Goal: Information Seeking & Learning: Learn about a topic

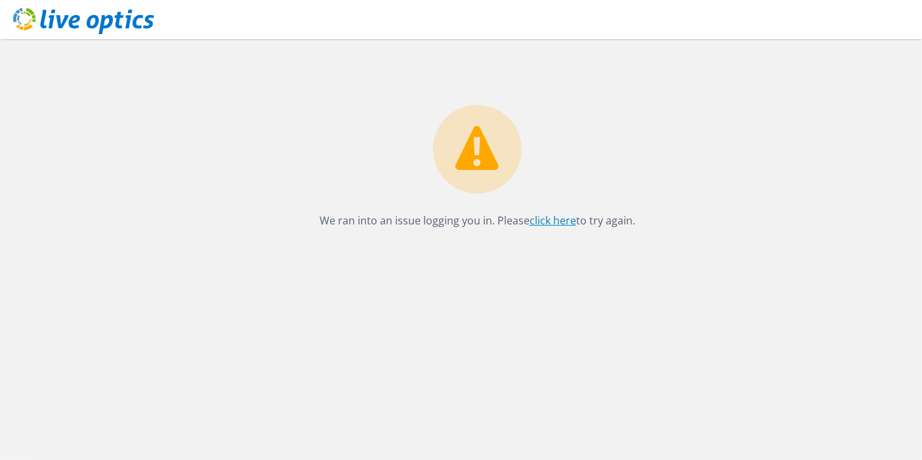
click at [551, 223] on link "click here" at bounding box center [553, 220] width 47 height 14
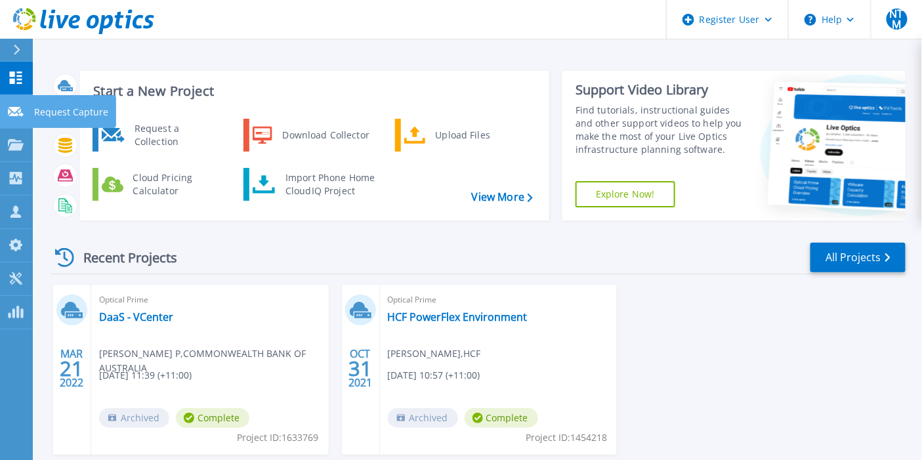
click at [15, 119] on link "Request Capture Request Capture" at bounding box center [16, 111] width 33 height 33
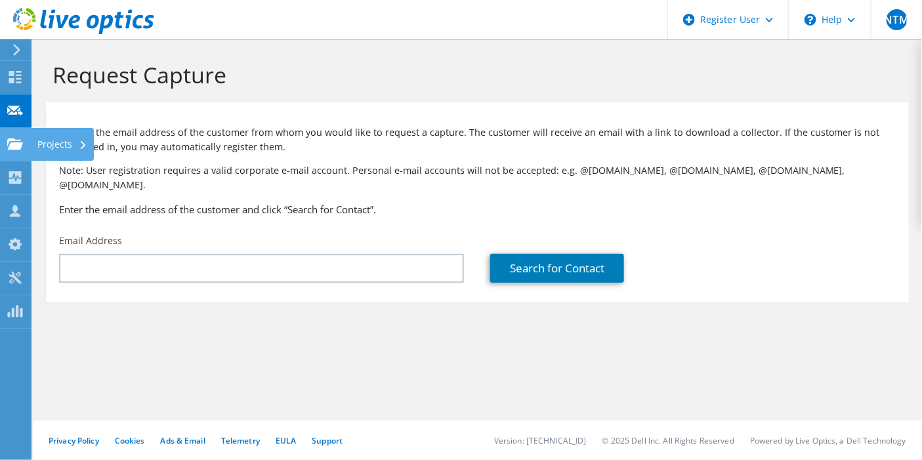
click at [21, 142] on use at bounding box center [15, 143] width 16 height 11
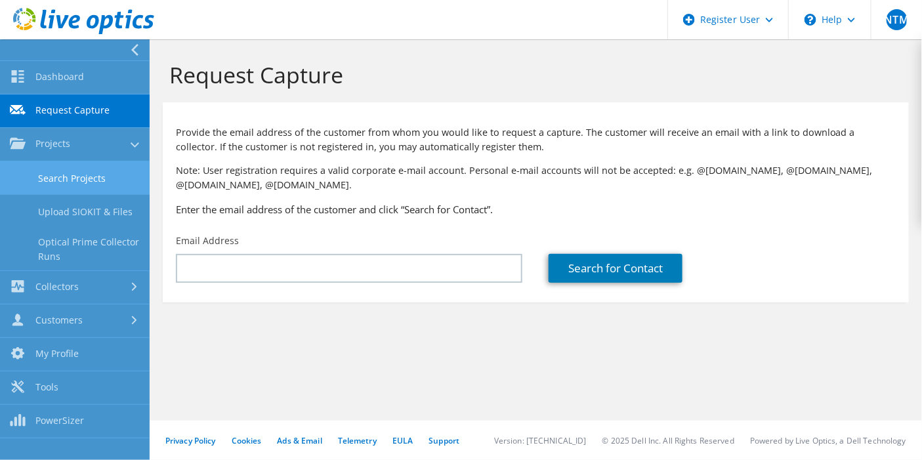
click at [64, 177] on link "Search Projects" at bounding box center [75, 177] width 150 height 33
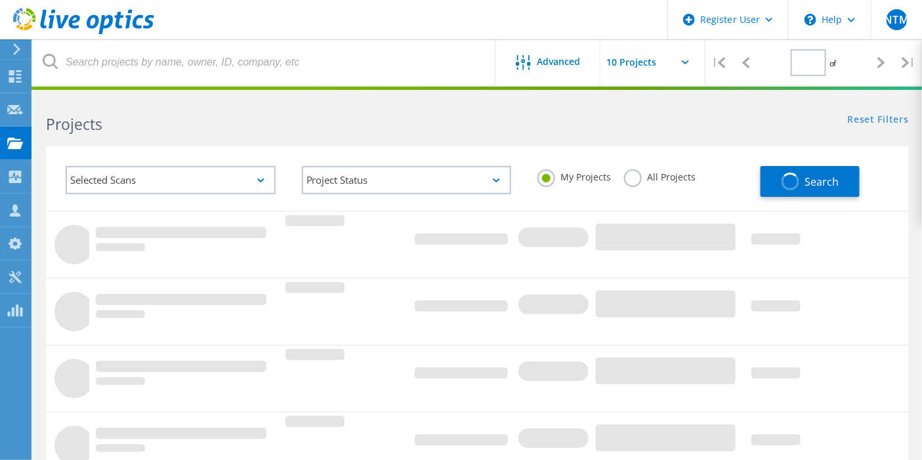
type input "1"
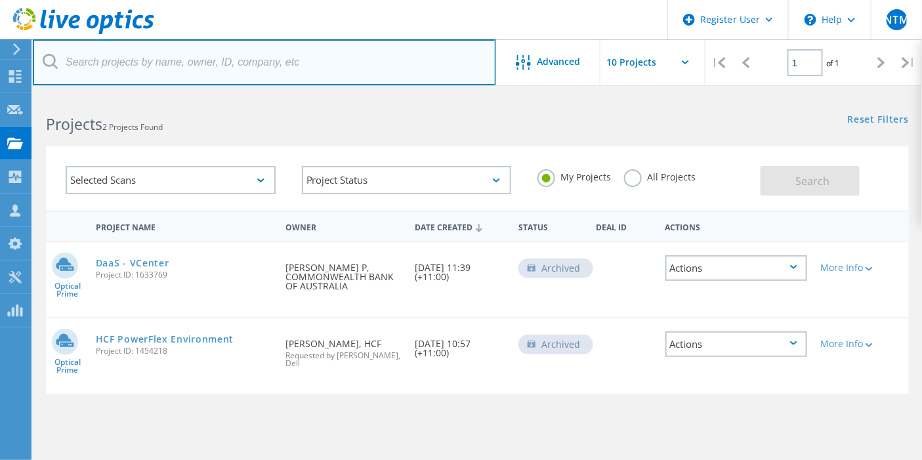
click at [208, 66] on input "text" at bounding box center [264, 62] width 463 height 46
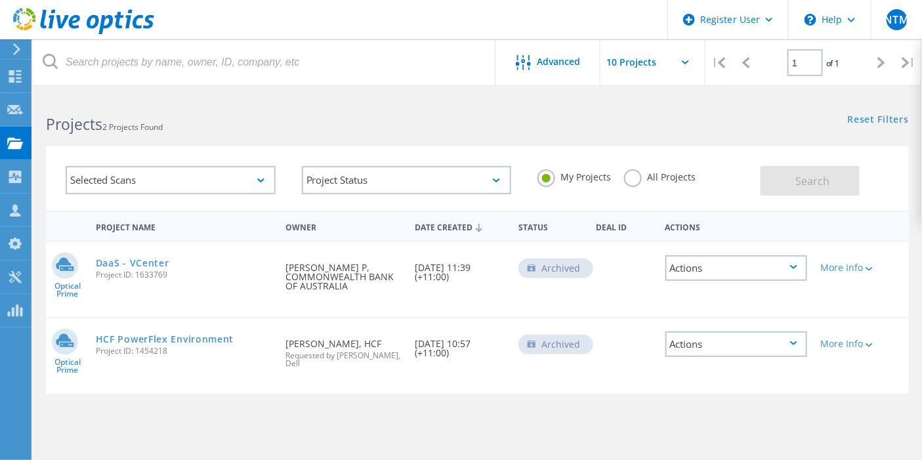
click at [358, 114] on h2 "Projects 2 Projects Found" at bounding box center [255, 125] width 418 height 22
click at [627, 177] on label "All Projects" at bounding box center [660, 175] width 72 height 12
click at [0, 0] on input "All Projects" at bounding box center [0, 0] width 0 height 0
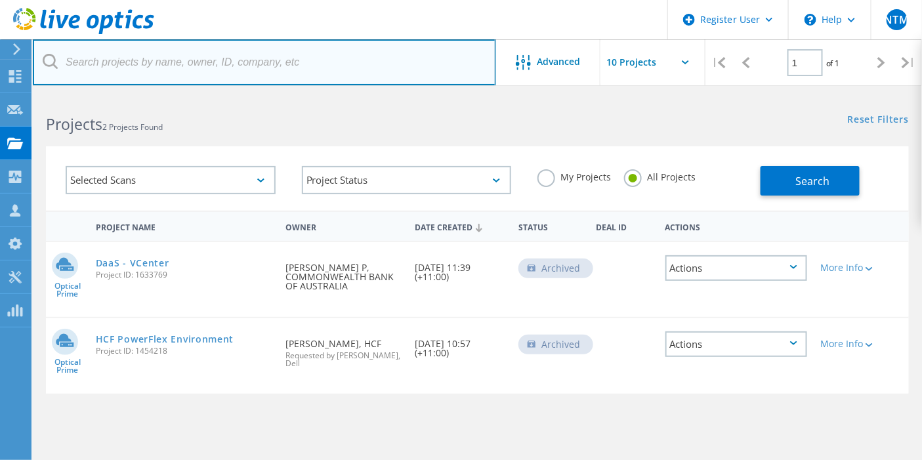
click at [371, 81] on input "text" at bounding box center [264, 62] width 463 height 46
click at [318, 66] on input "text" at bounding box center [264, 62] width 463 height 46
paste input "1451395"
type input "1451395"
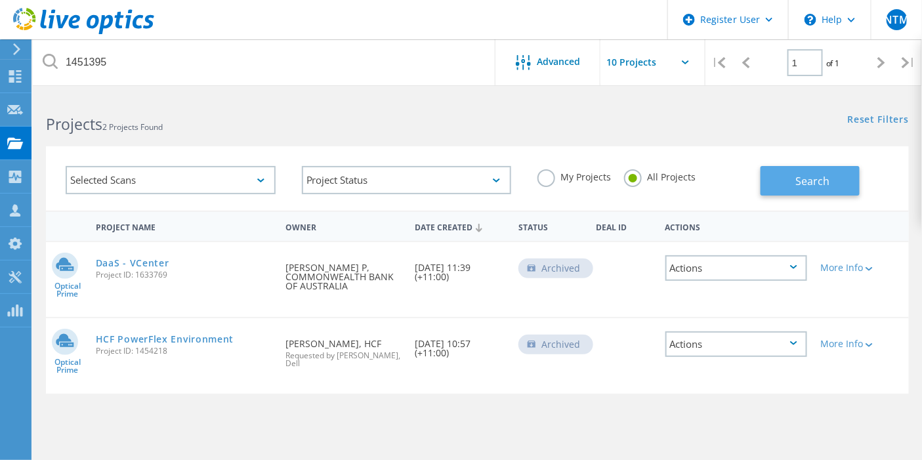
click at [775, 180] on button "Search" at bounding box center [810, 181] width 99 height 30
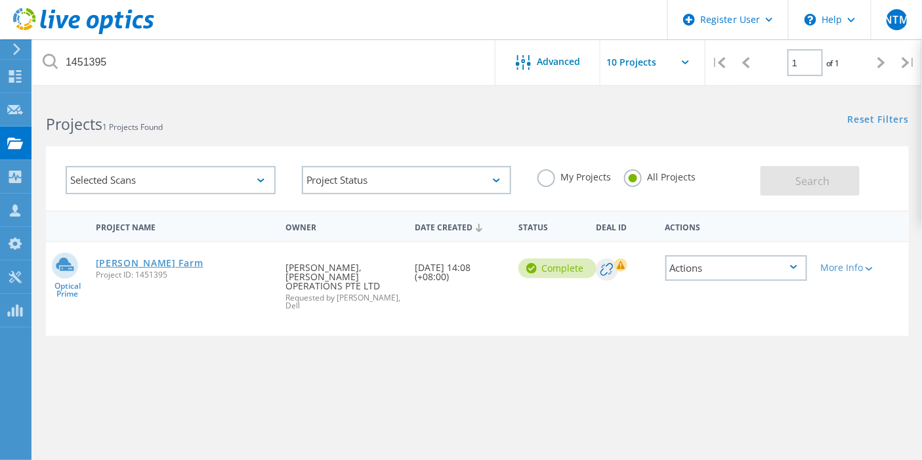
click at [184, 264] on link "[PERSON_NAME] Farm" at bounding box center [150, 263] width 108 height 9
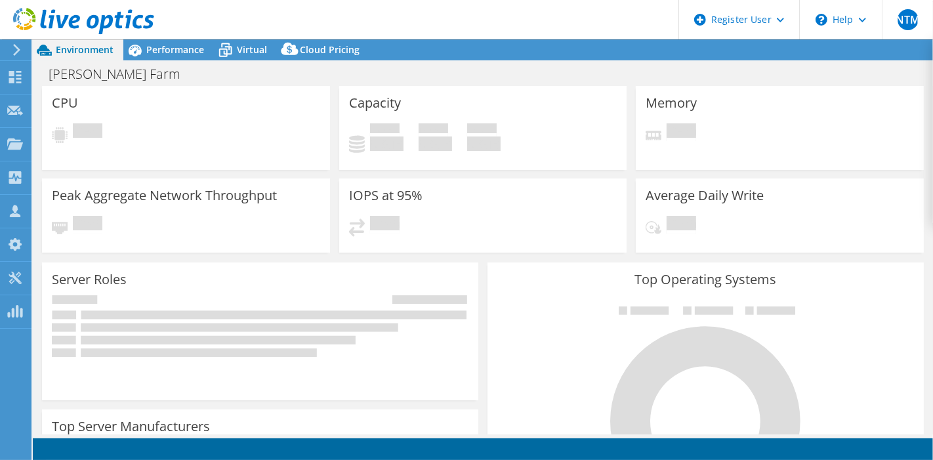
select select "[GEOGRAPHIC_DATA]"
select select "JPY"
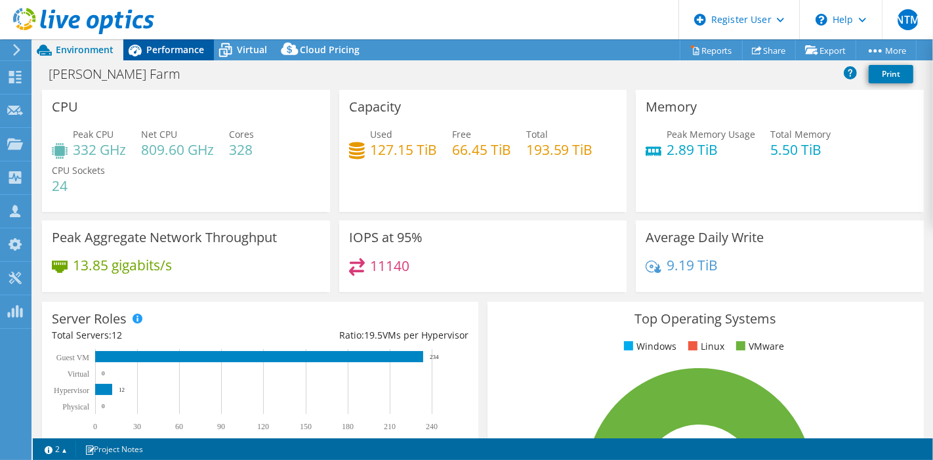
click at [191, 53] on span "Performance" at bounding box center [175, 49] width 58 height 12
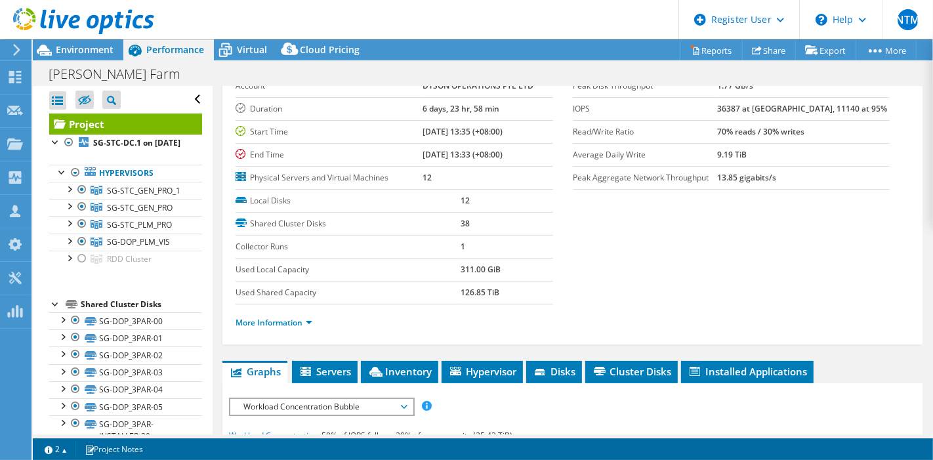
scroll to position [146, 0]
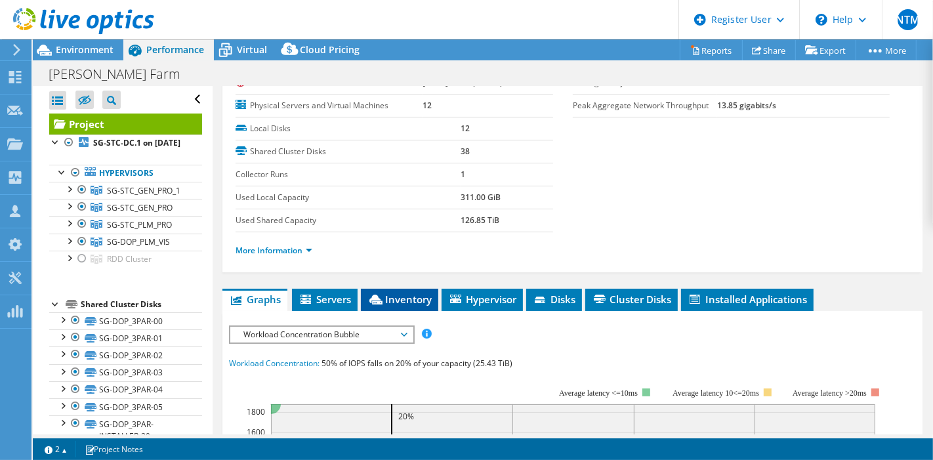
click at [402, 293] on span "Inventory" at bounding box center [399, 299] width 64 height 13
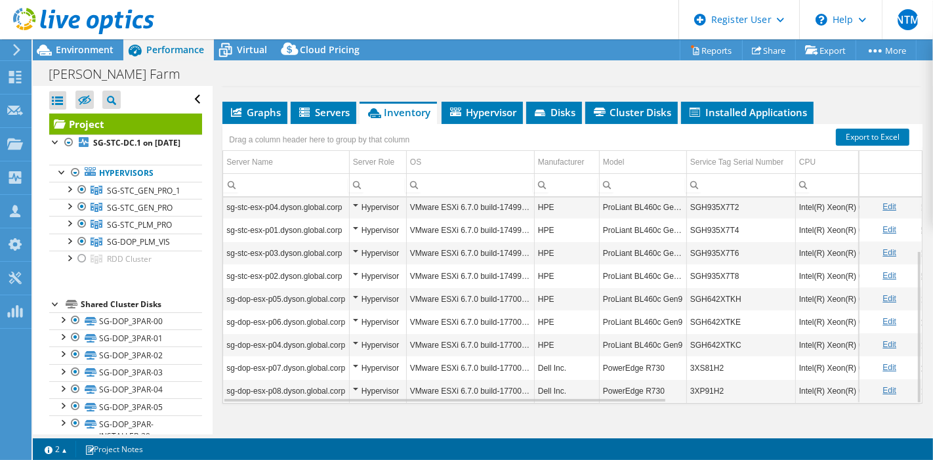
scroll to position [347, 0]
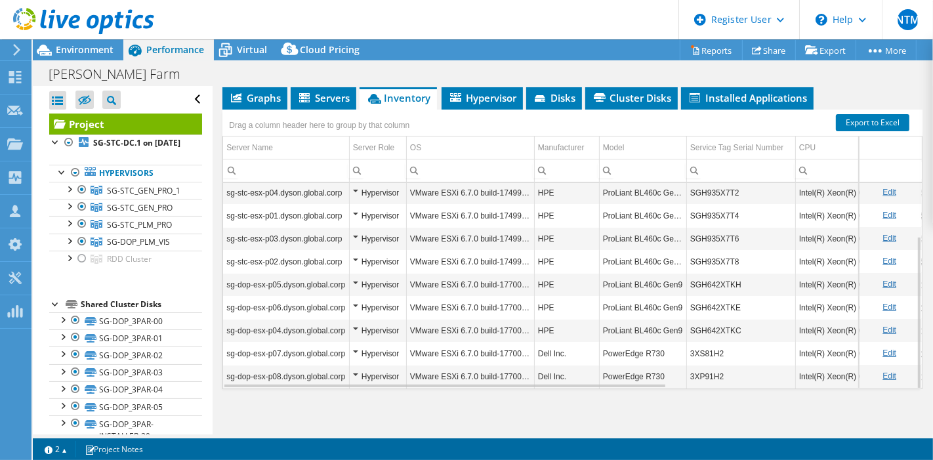
drag, startPoint x: 648, startPoint y: 383, endPoint x: 690, endPoint y: 383, distance: 42.0
click at [690, 383] on div "Graphs Servers Inventory Hypervisor Disks Cluster Disks Installed Applications …" at bounding box center [572, 251] width 700 height 328
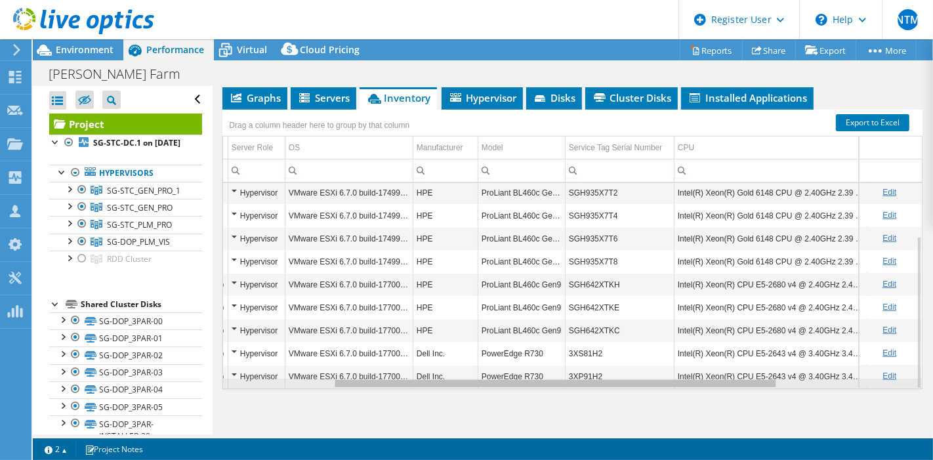
scroll to position [0, 0]
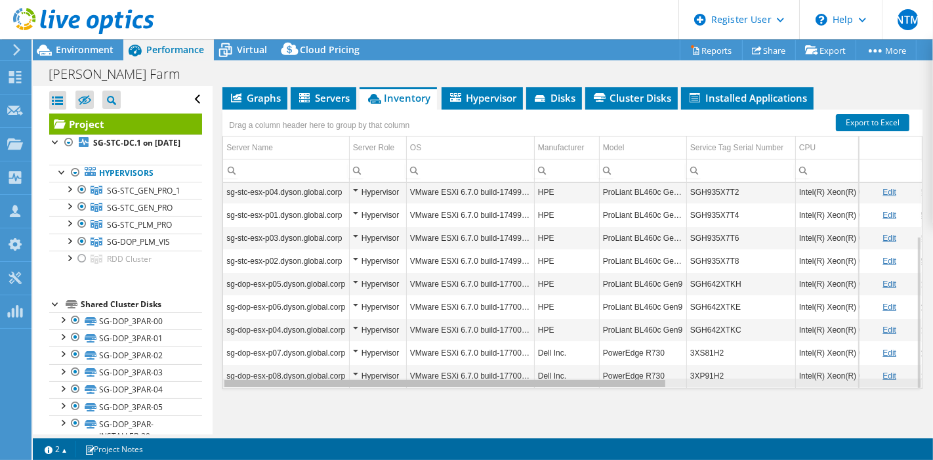
drag, startPoint x: 652, startPoint y: 380, endPoint x: 582, endPoint y: 381, distance: 70.2
click at [582, 381] on body "NTM Dell User Neha T M [DOMAIN_NAME][EMAIL_ADDRESS][DOMAIN_NAME] Dell My Profil…" at bounding box center [466, 230] width 933 height 460
drag, startPoint x: 656, startPoint y: 379, endPoint x: 642, endPoint y: 379, distance: 14.5
click at [642, 379] on body "NTM Dell User Neha T M [DOMAIN_NAME][EMAIL_ADDRESS][DOMAIN_NAME] Dell My Profil…" at bounding box center [466, 230] width 933 height 460
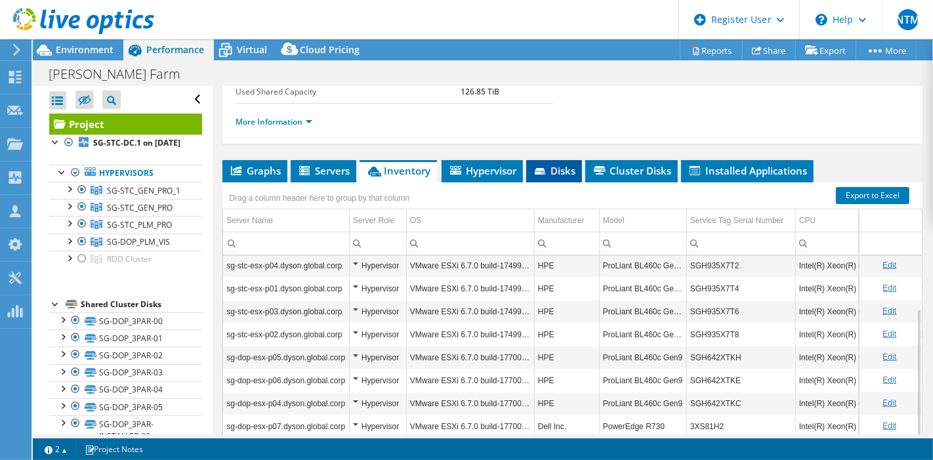
click at [552, 167] on span "Disks" at bounding box center [554, 170] width 43 height 13
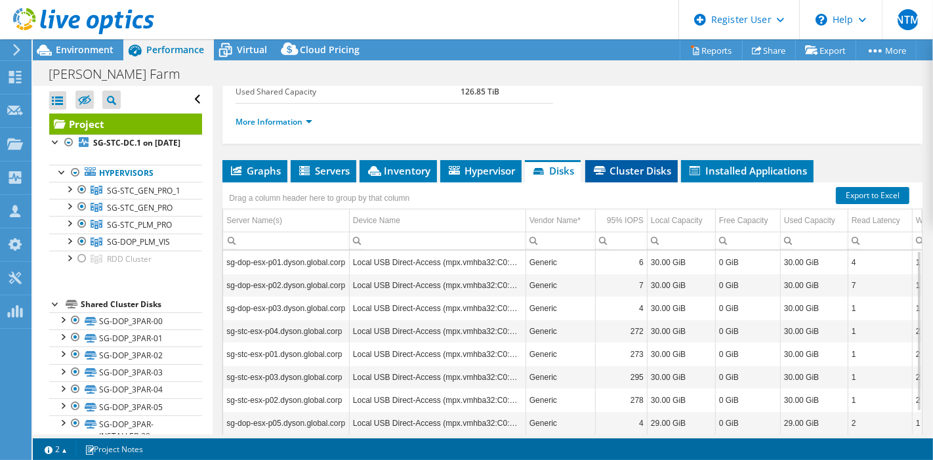
click at [650, 169] on span "Cluster Disks" at bounding box center [631, 170] width 79 height 13
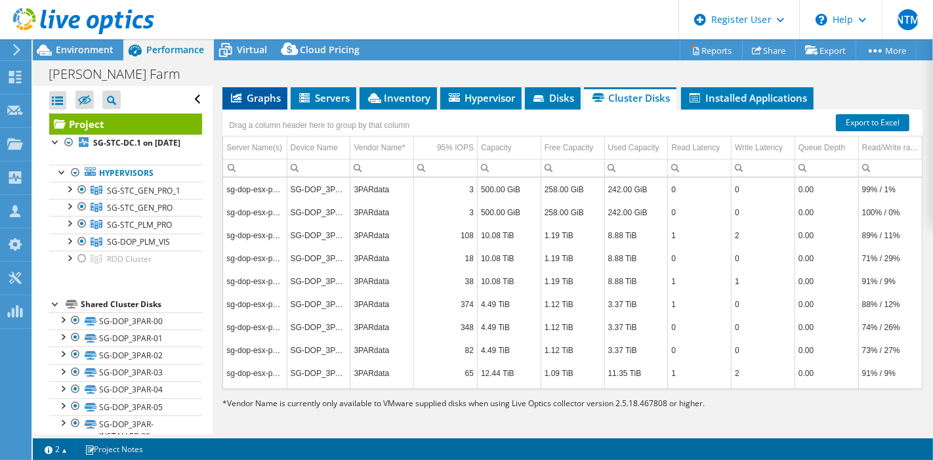
click at [266, 100] on li "Graphs" at bounding box center [254, 98] width 65 height 22
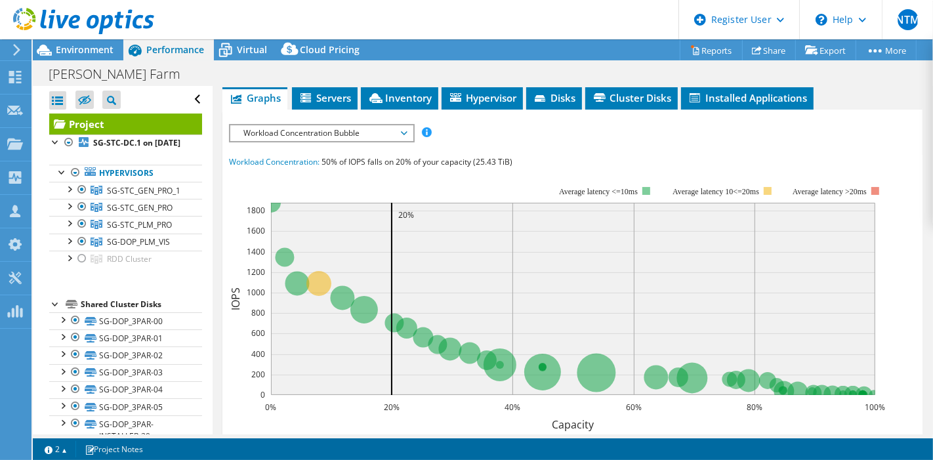
click at [346, 130] on span "Workload Concentration Bubble" at bounding box center [321, 133] width 169 height 16
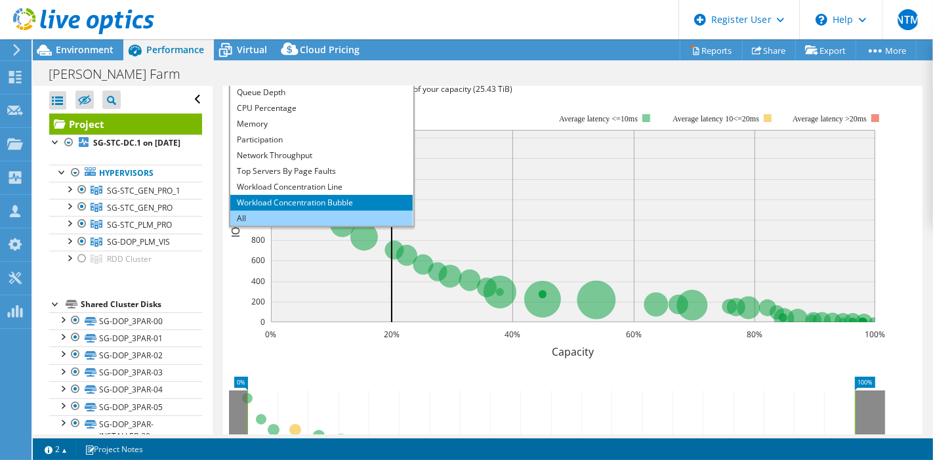
click at [286, 213] on li "All" at bounding box center [321, 219] width 182 height 16
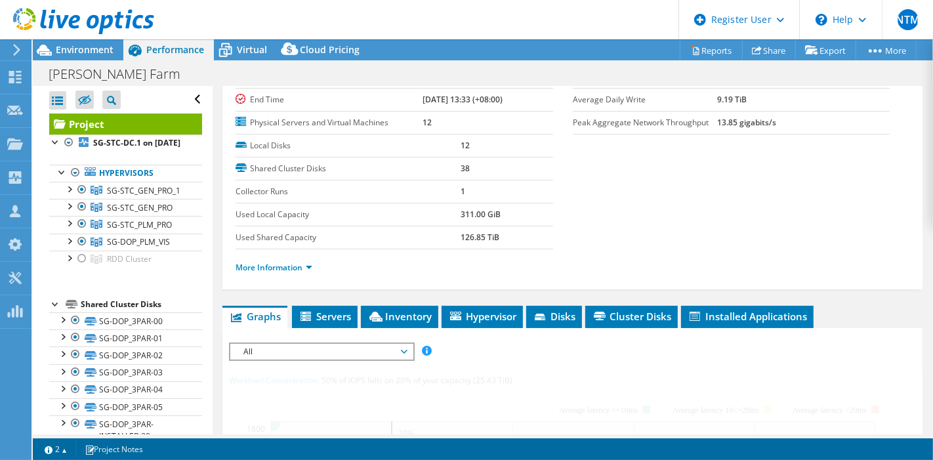
click at [375, 344] on span "All" at bounding box center [321, 352] width 169 height 16
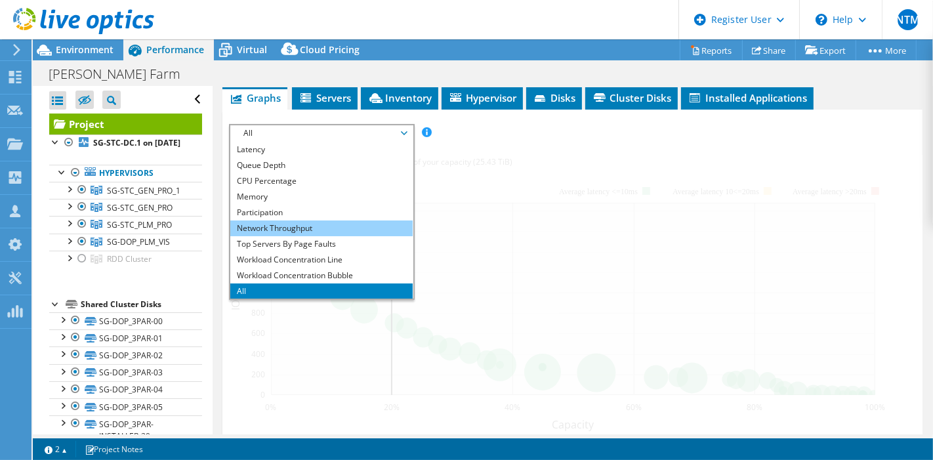
click at [311, 222] on li "Network Throughput" at bounding box center [321, 228] width 182 height 16
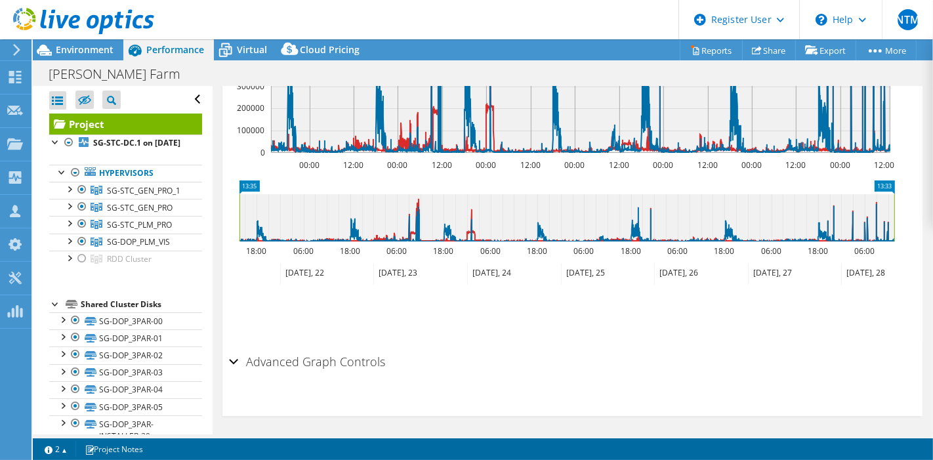
click at [344, 348] on h2 "Advanced Graph Controls" at bounding box center [307, 361] width 156 height 26
